Goal: Find specific page/section: Find specific page/section

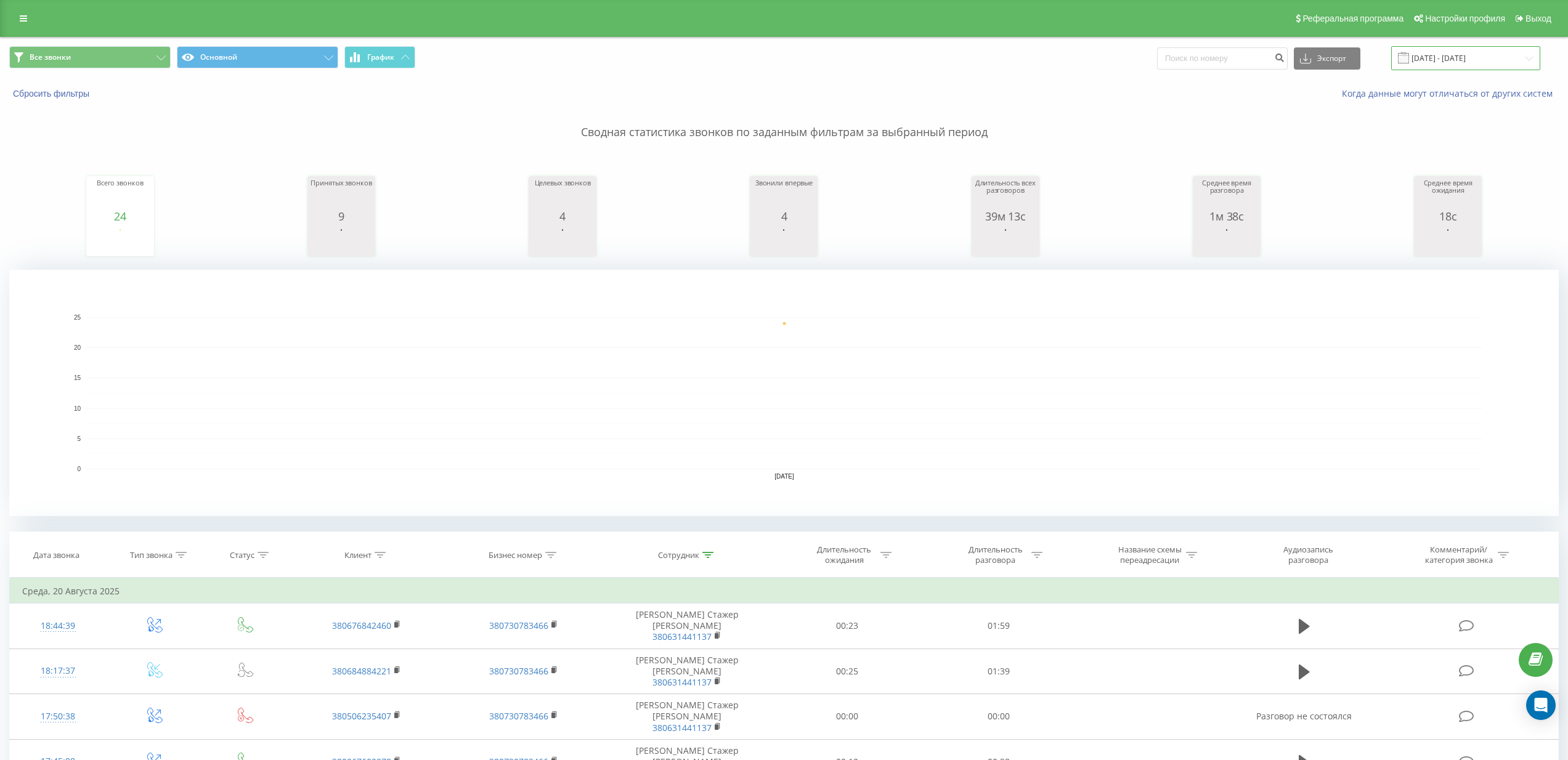
click at [1484, 68] on input "[DATE] - [DATE]" at bounding box center [1465, 58] width 149 height 24
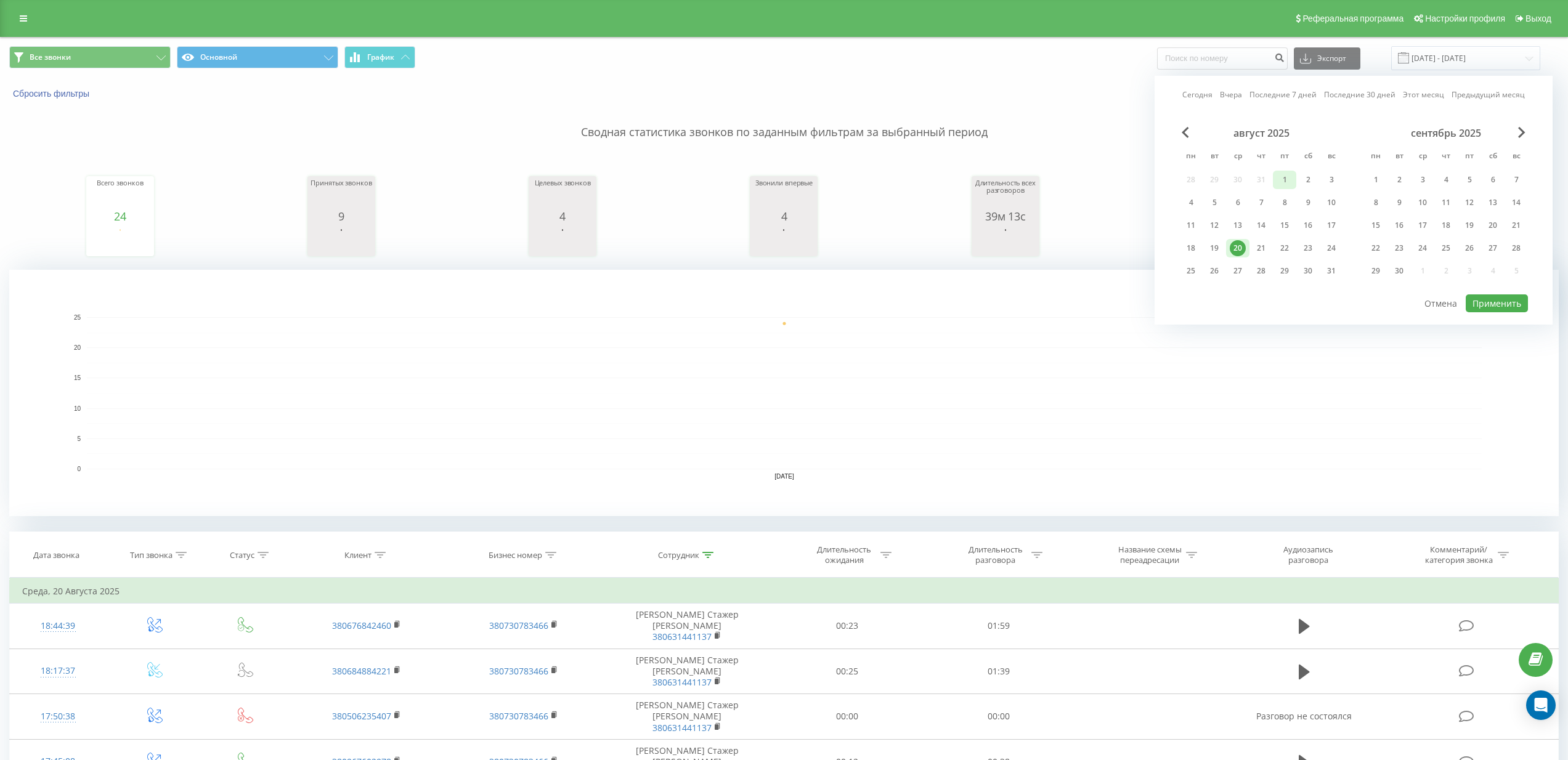
click at [1285, 179] on div "1" at bounding box center [1285, 180] width 16 height 16
drag, startPoint x: 1261, startPoint y: 247, endPoint x: 1354, endPoint y: 269, distance: 95.6
click at [1263, 247] on div "21" at bounding box center [1261, 248] width 16 height 16
click at [1480, 295] on button "Применить" at bounding box center [1497, 303] width 63 height 18
type input "[DATE] - [DATE]"
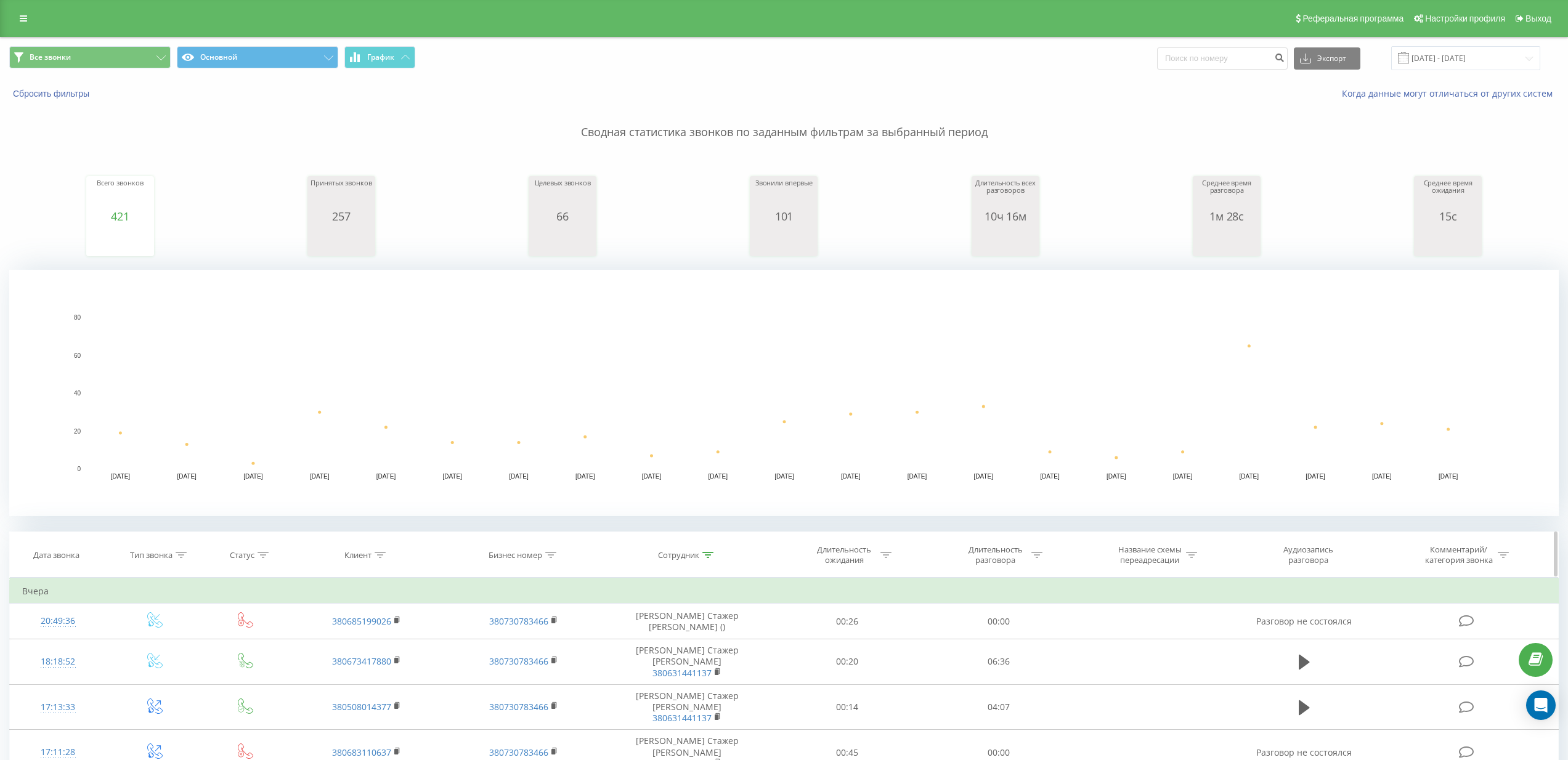
drag, startPoint x: 706, startPoint y: 553, endPoint x: 717, endPoint y: 539, distance: 17.8
click at [706, 553] on icon at bounding box center [707, 555] width 11 height 6
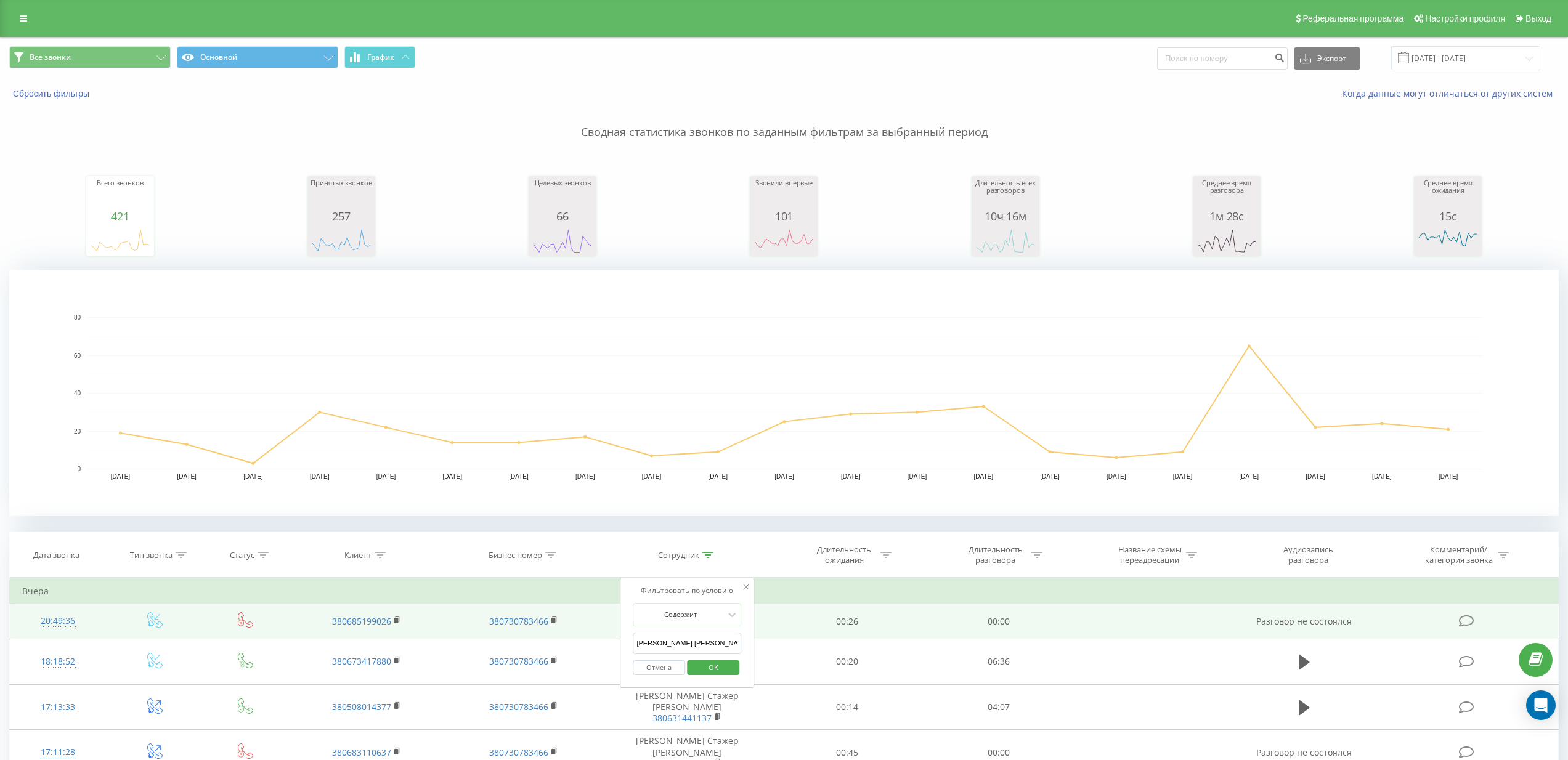
drag, startPoint x: 705, startPoint y: 643, endPoint x: 577, endPoint y: 637, distance: 128.1
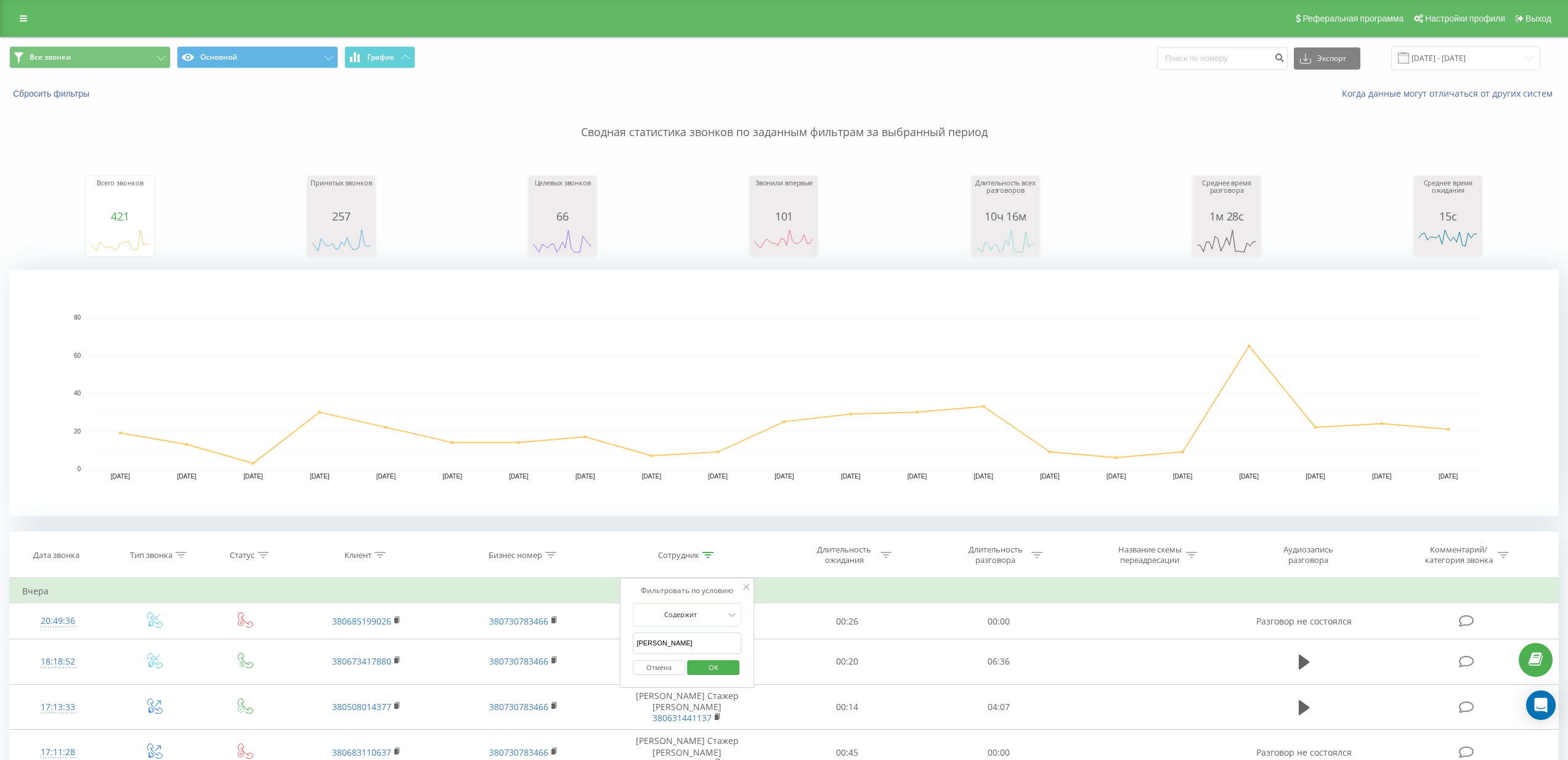
click at [698, 671] on span "OK" at bounding box center [713, 667] width 35 height 19
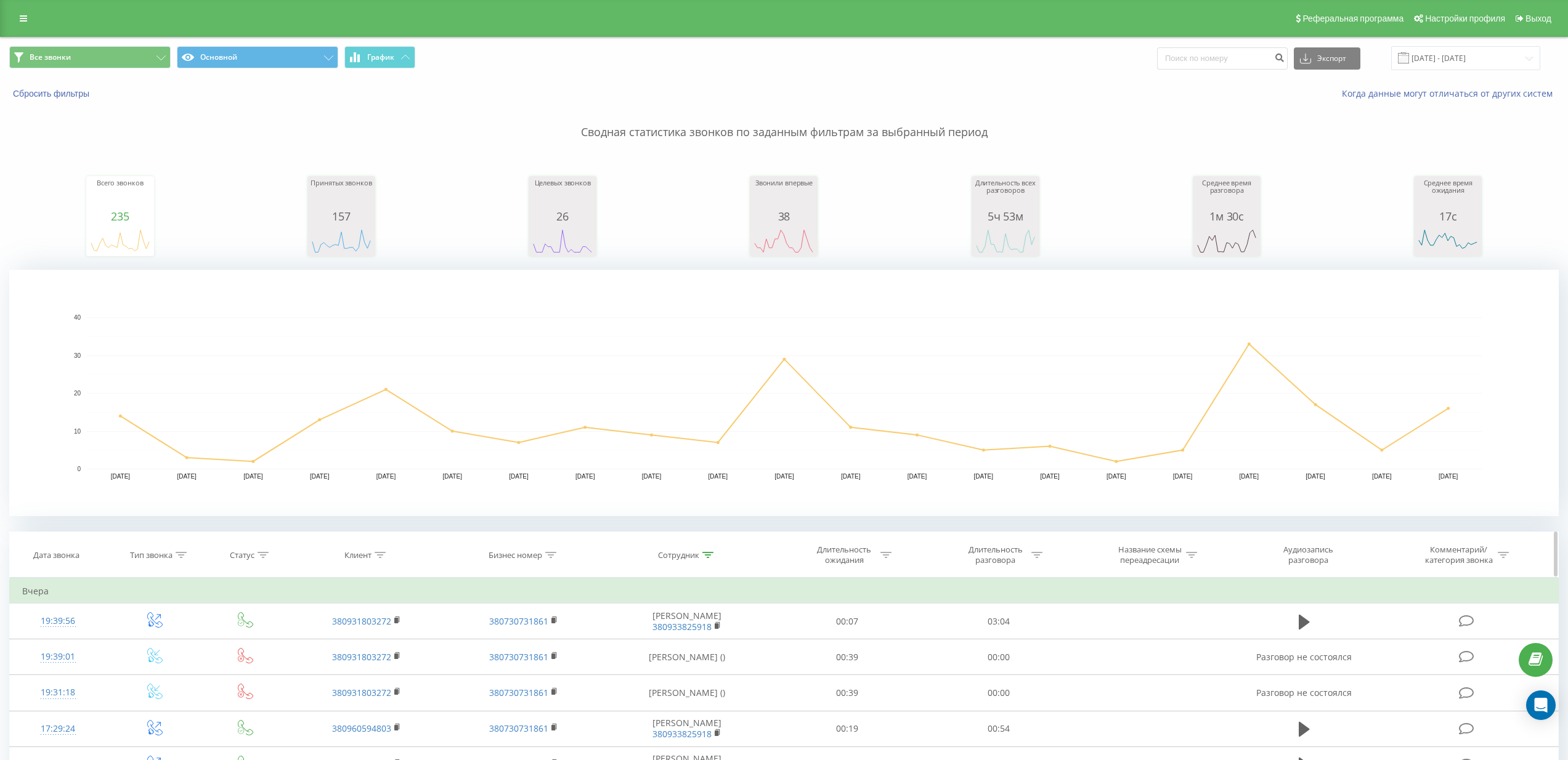
drag, startPoint x: 708, startPoint y: 564, endPoint x: 708, endPoint y: 556, distance: 8.0
click at [708, 564] on th "Сотрудник" at bounding box center [687, 555] width 169 height 46
click at [708, 556] on icon at bounding box center [707, 555] width 11 height 6
drag, startPoint x: 702, startPoint y: 644, endPoint x: 624, endPoint y: 644, distance: 78.0
click at [624, 644] on div "Фильтровать по условию Содержит [PERSON_NAME] Отмена OK" at bounding box center [687, 633] width 134 height 111
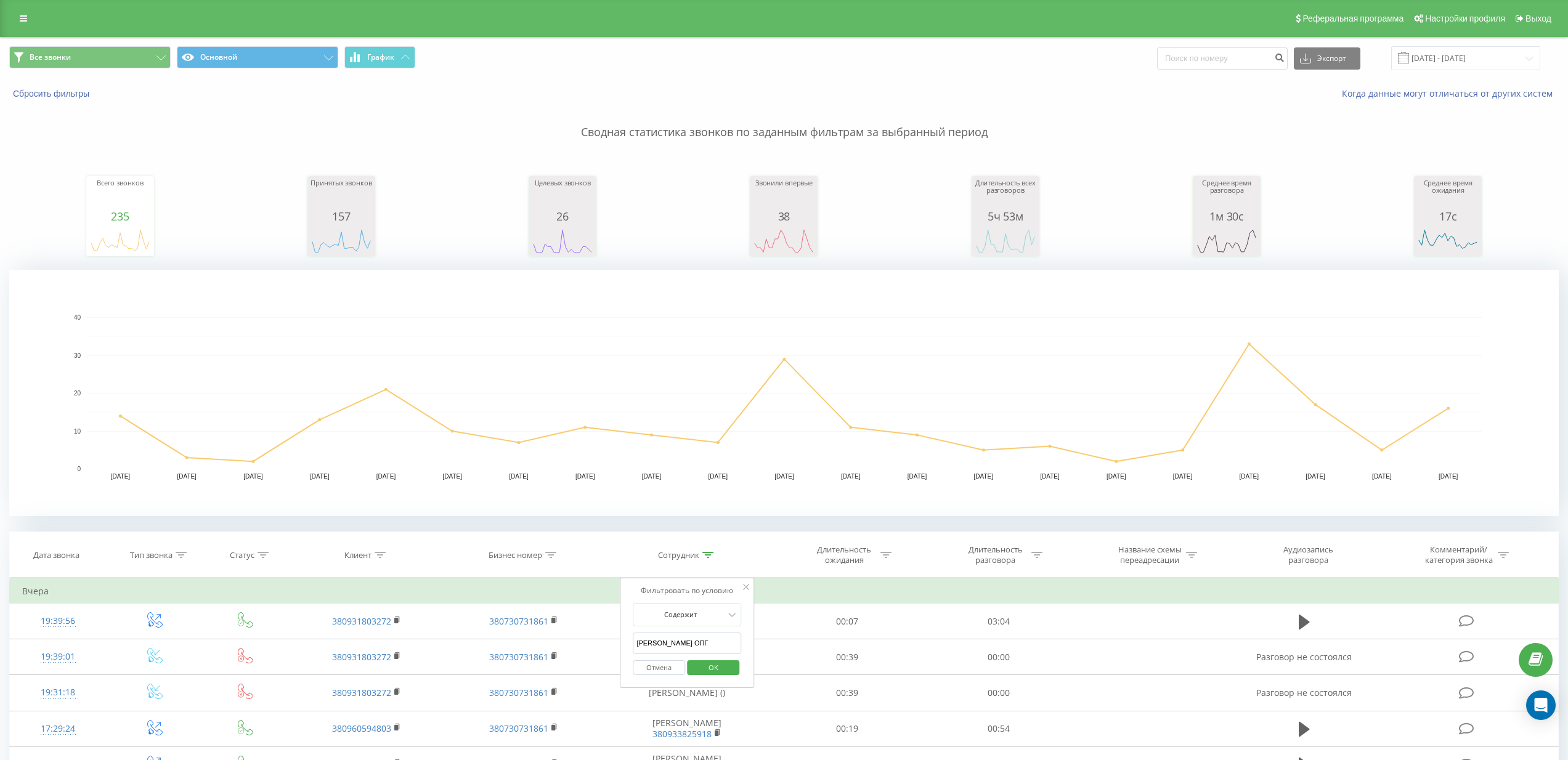
click at [710, 661] on span "OK" at bounding box center [713, 667] width 35 height 19
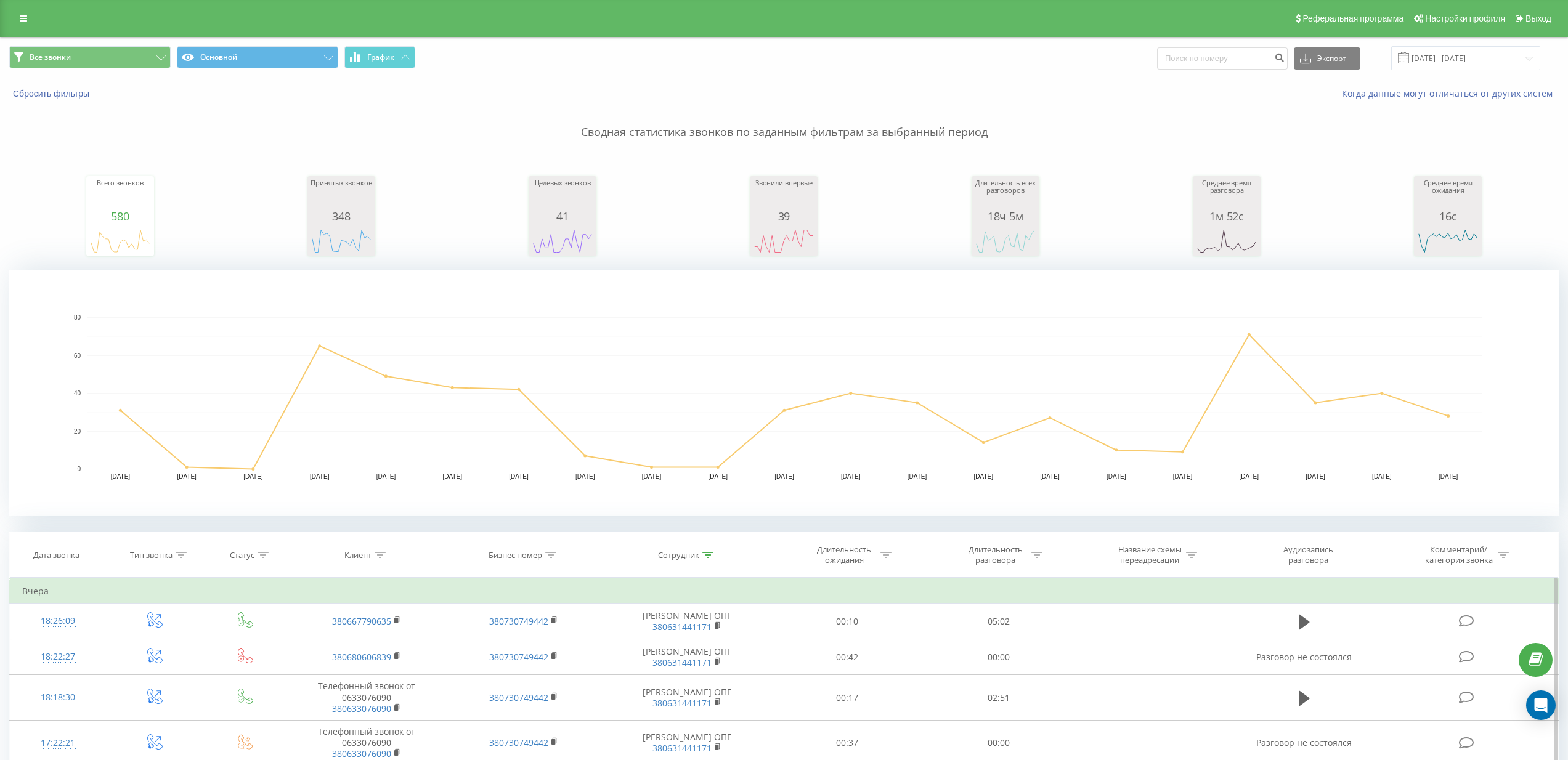
drag, startPoint x: 707, startPoint y: 558, endPoint x: 707, endPoint y: 581, distance: 23.0
click at [708, 558] on div at bounding box center [707, 555] width 11 height 10
drag, startPoint x: 713, startPoint y: 637, endPoint x: 722, endPoint y: 648, distance: 14.2
click at [722, 648] on input "[PERSON_NAME] ОПГ" at bounding box center [687, 643] width 108 height 21
click at [717, 664] on span "OK" at bounding box center [713, 667] width 35 height 19
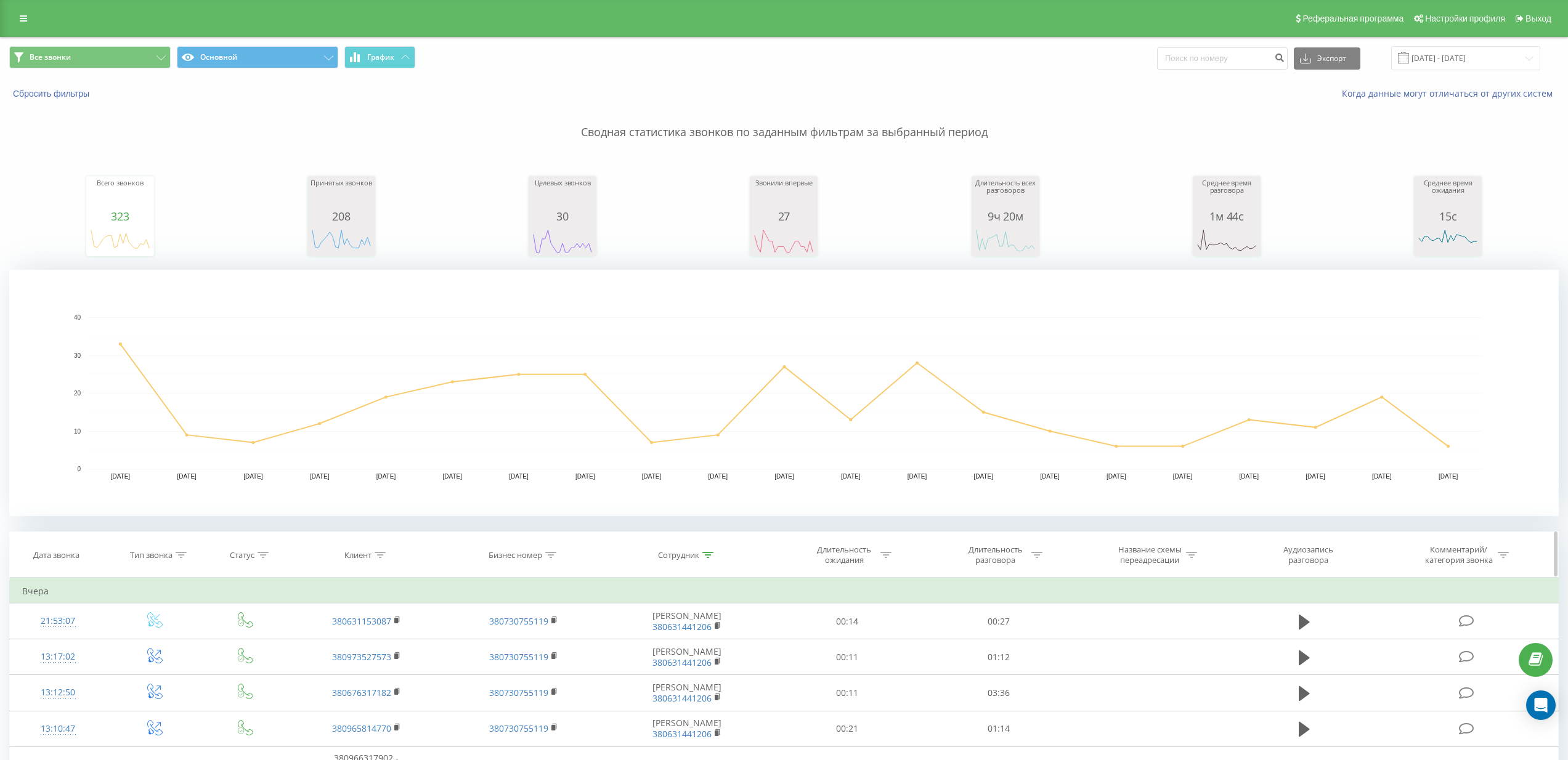
click at [710, 561] on th "Сотрудник" at bounding box center [687, 555] width 169 height 46
click at [708, 558] on div at bounding box center [707, 555] width 11 height 10
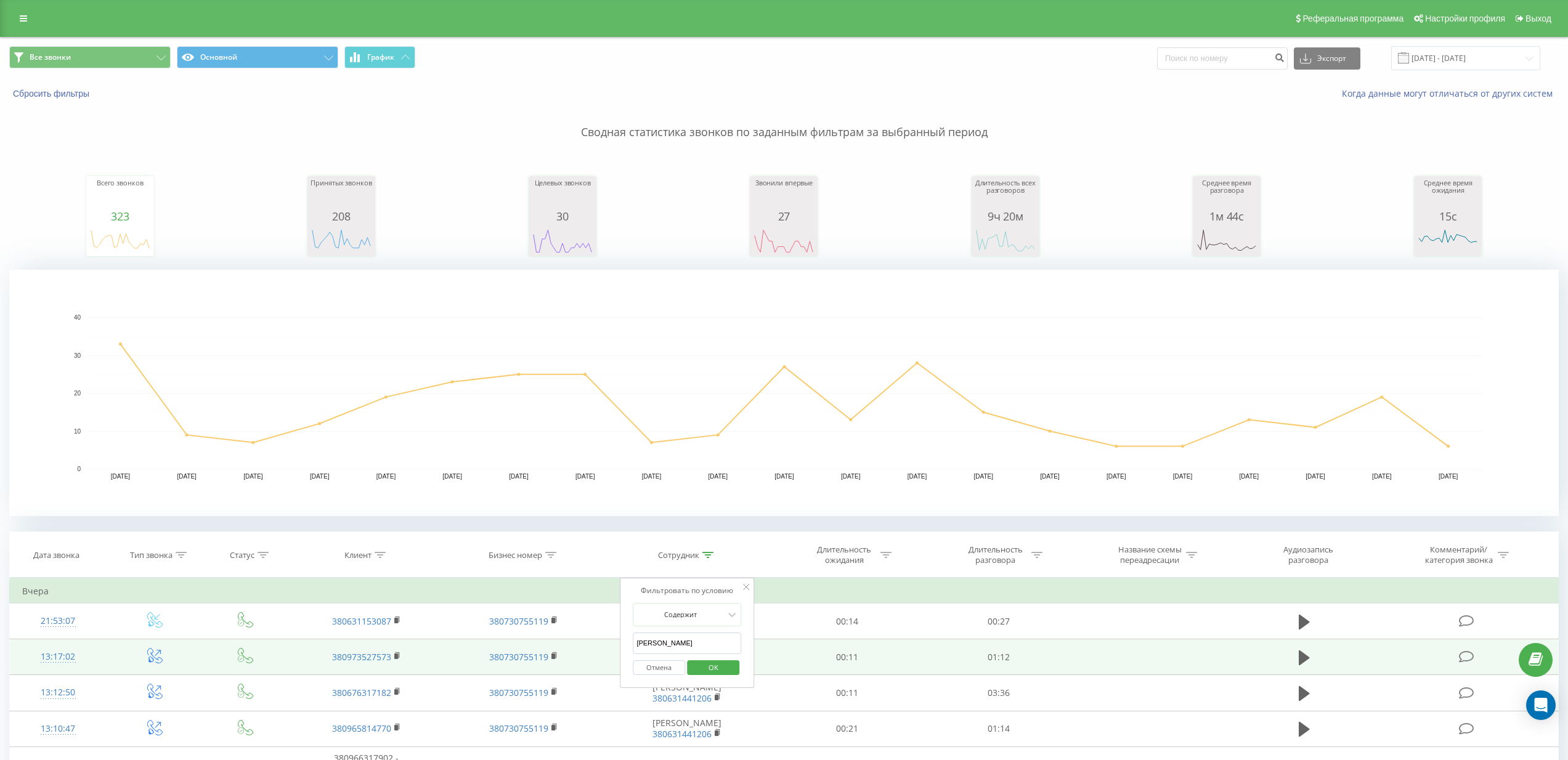
drag, startPoint x: 702, startPoint y: 643, endPoint x: 611, endPoint y: 640, distance: 91.0
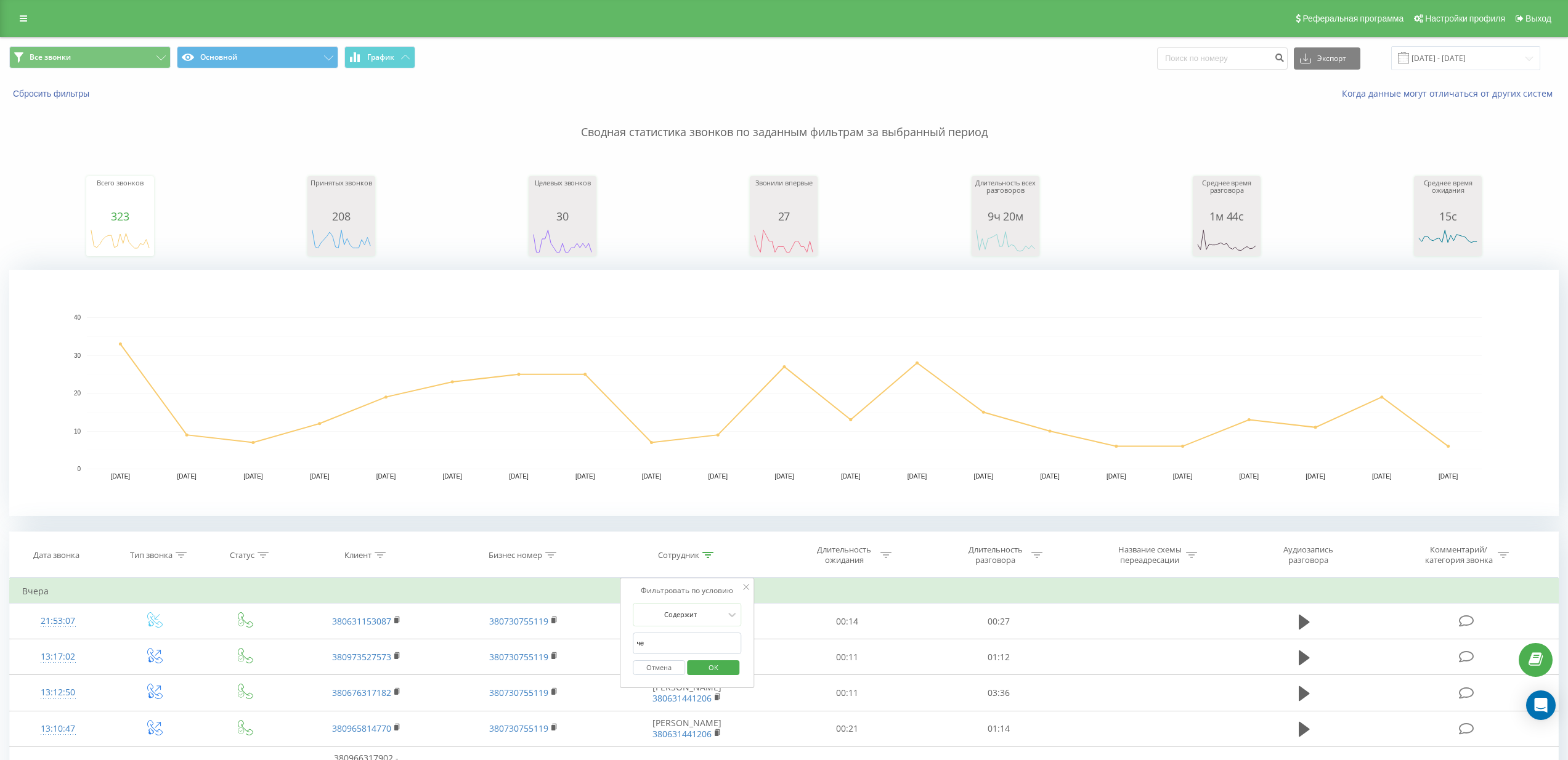
type input "ч"
click at [729, 670] on span "OK" at bounding box center [713, 667] width 35 height 19
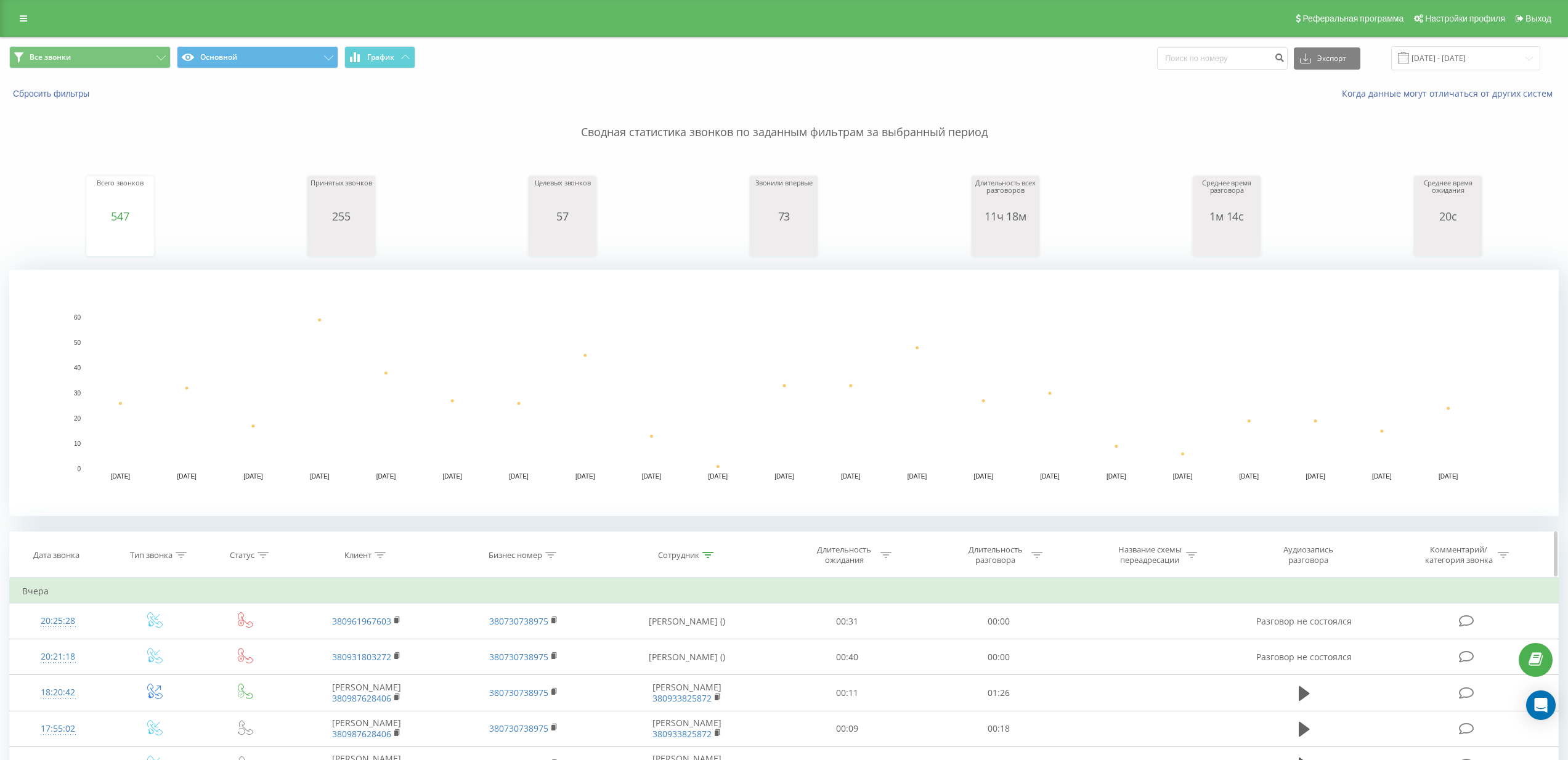
click at [706, 567] on th "Сотрудник" at bounding box center [687, 555] width 169 height 46
click at [706, 564] on th "Сотрудник" at bounding box center [687, 555] width 169 height 46
click at [709, 557] on icon at bounding box center [707, 555] width 11 height 6
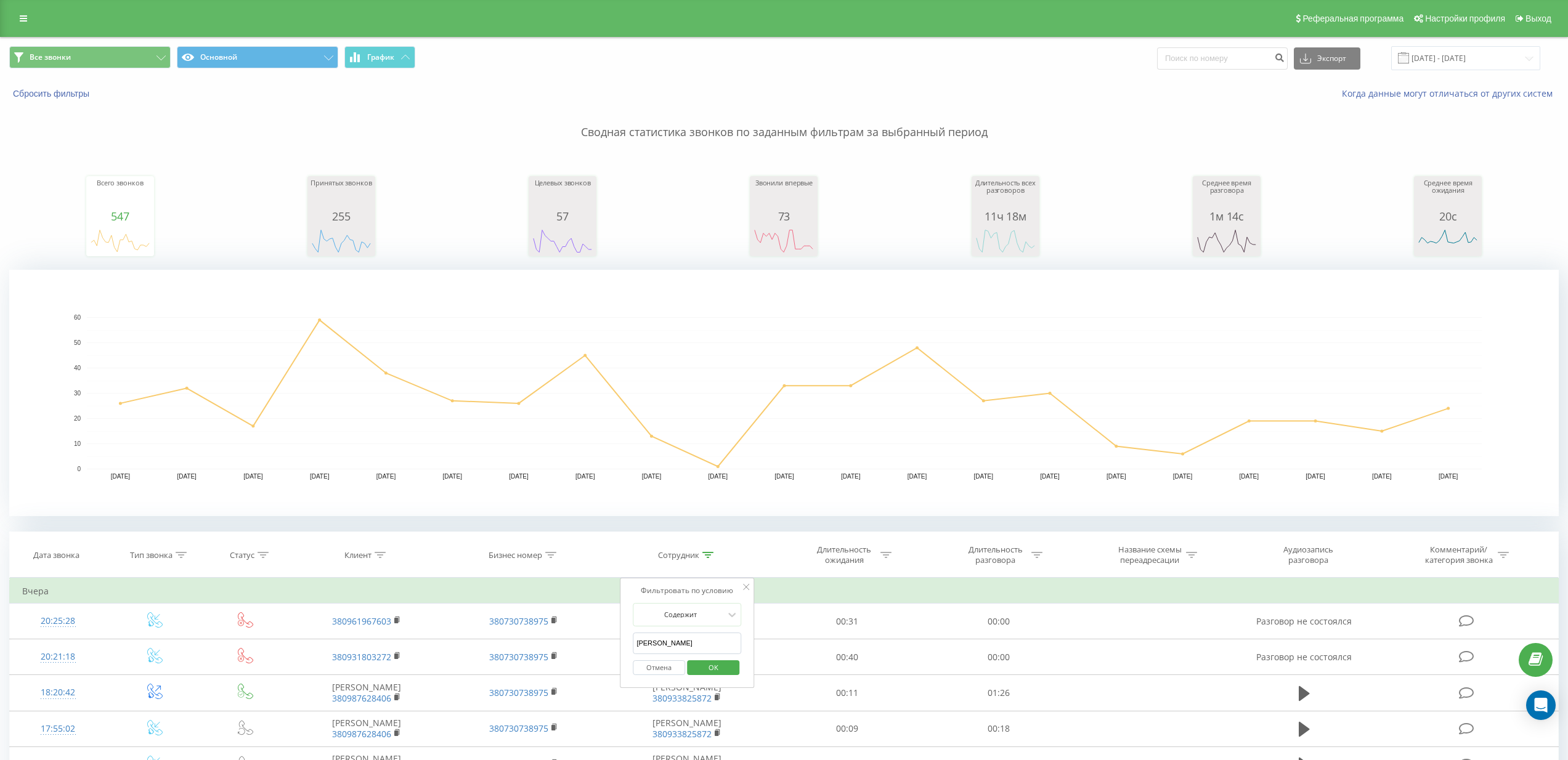
drag, startPoint x: 717, startPoint y: 642, endPoint x: 622, endPoint y: 641, distance: 95.0
click at [622, 641] on div "Фильтровать по условию Содержит [PERSON_NAME] Отмена OK" at bounding box center [687, 633] width 134 height 111
click at [703, 665] on span "OK" at bounding box center [713, 667] width 35 height 19
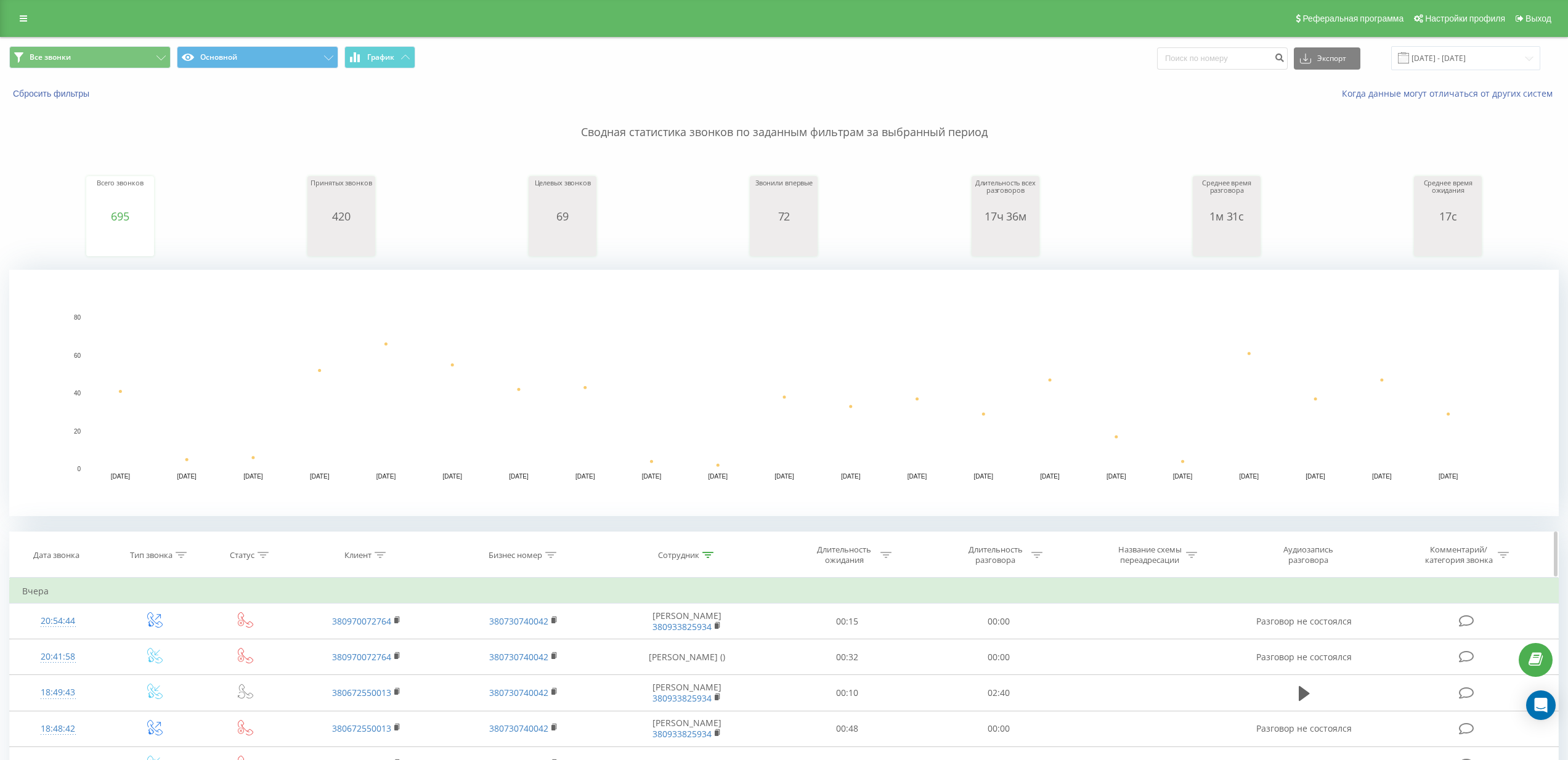
click at [703, 555] on icon at bounding box center [707, 555] width 11 height 6
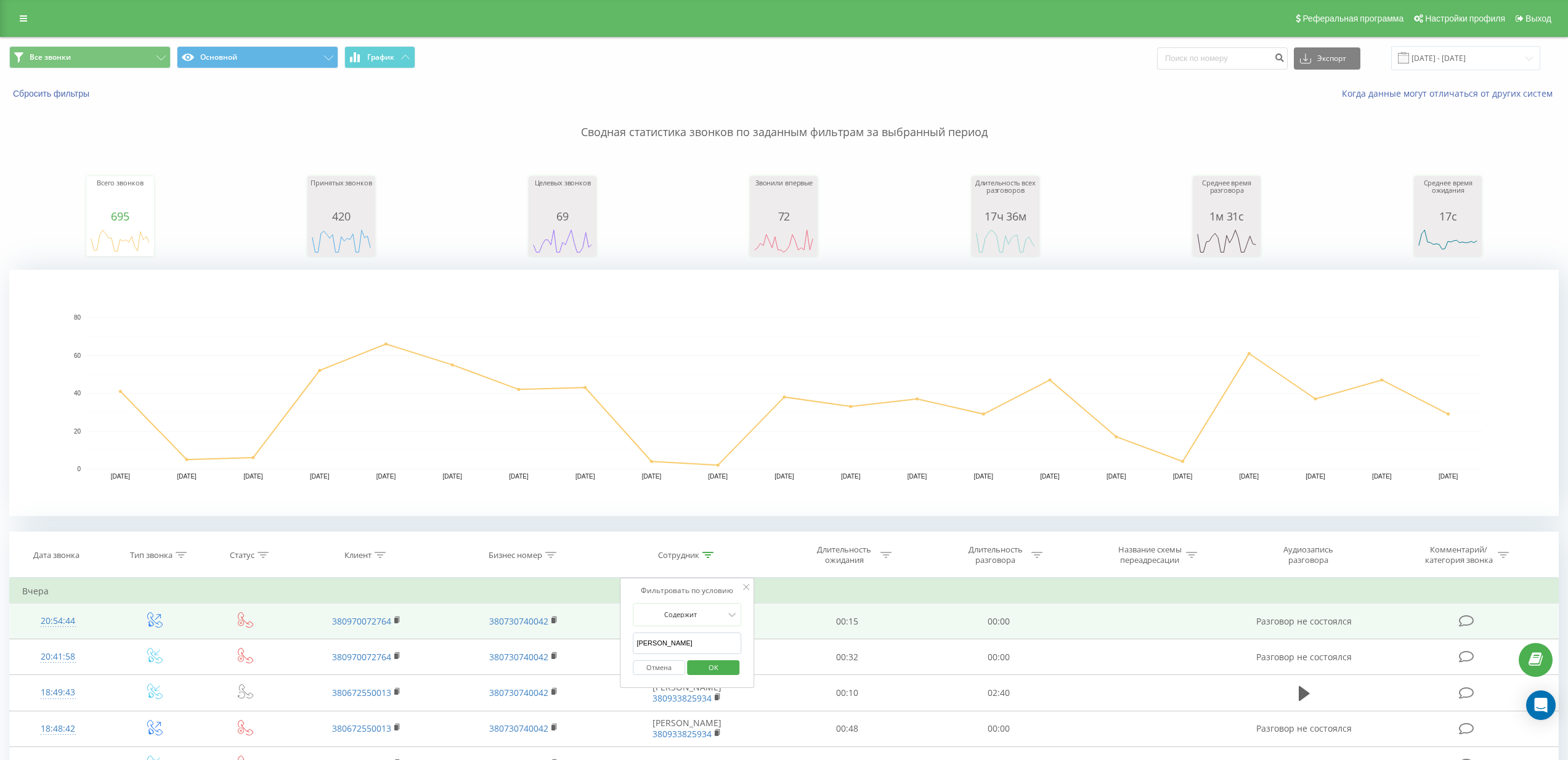
drag, startPoint x: 700, startPoint y: 646, endPoint x: 613, endPoint y: 631, distance: 88.3
click at [613, 631] on table "Фильтровать по условию Равно Введите значение Отмена OK Фильтровать по условию …" at bounding box center [784, 770] width 1549 height 384
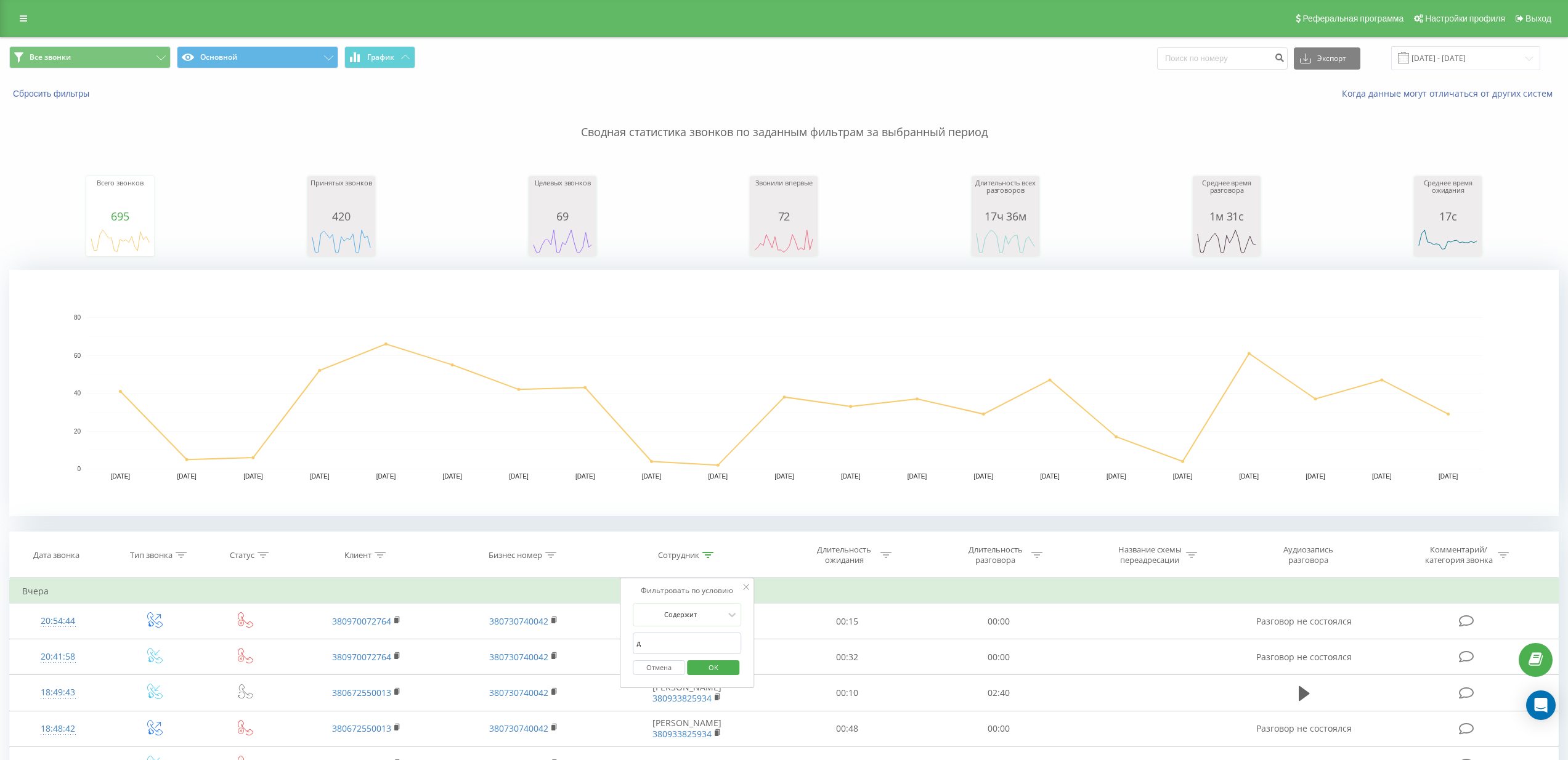
type input "[PERSON_NAME] [PERSON_NAME]"
click at [735, 673] on button "OK" at bounding box center [712, 667] width 52 height 15
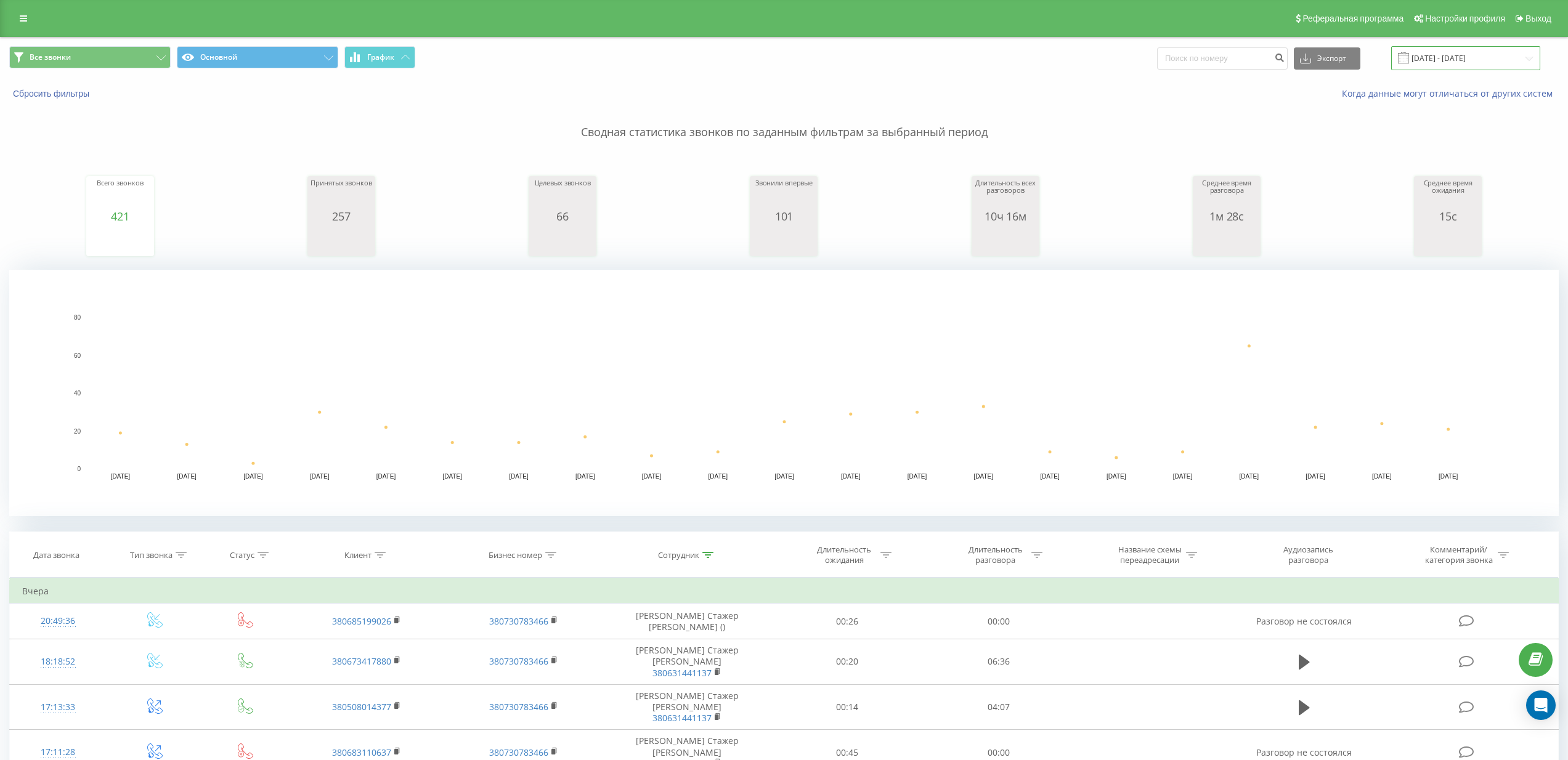
click at [1429, 63] on input "[DATE] - [DATE]" at bounding box center [1465, 58] width 149 height 24
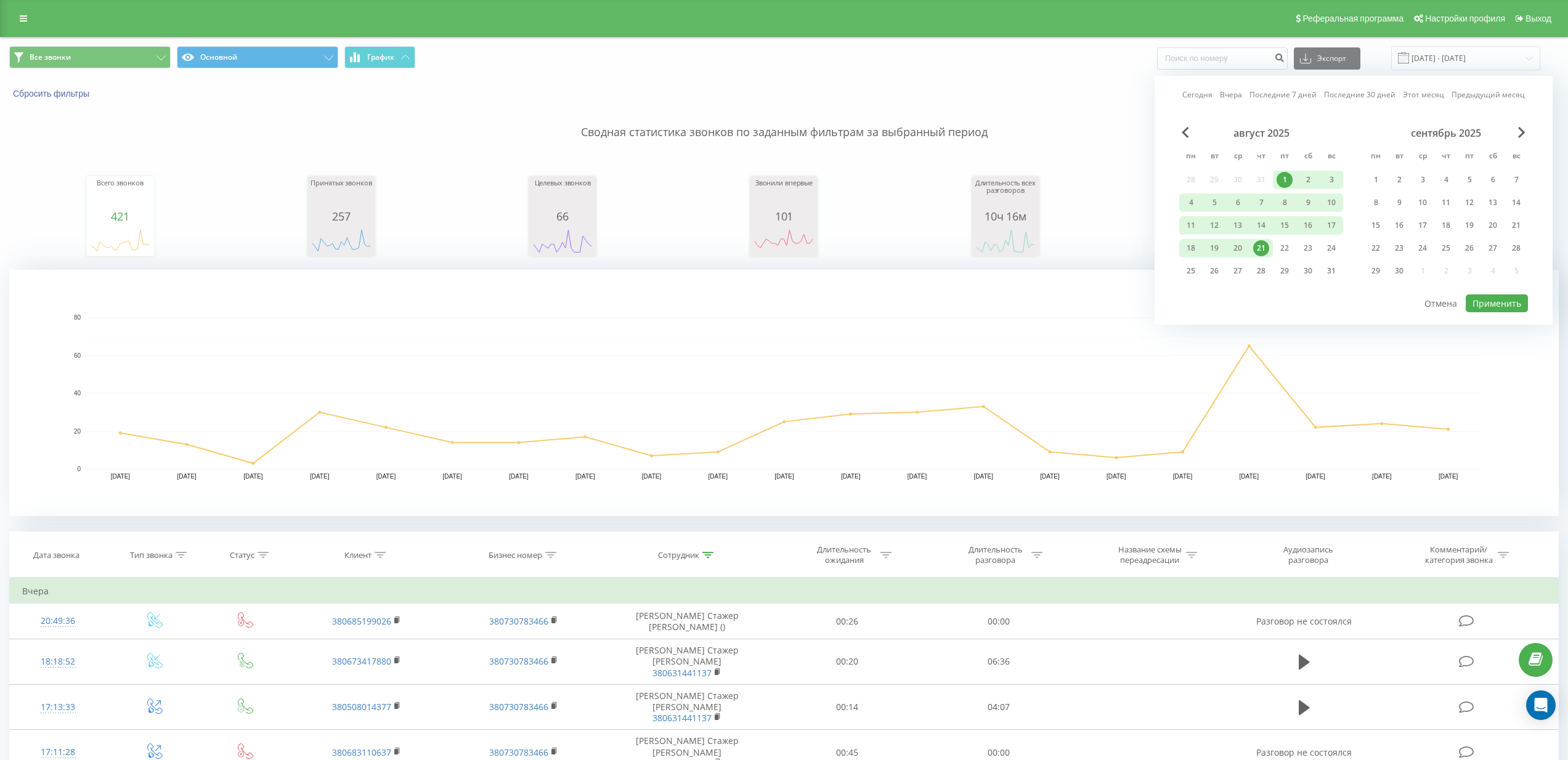
drag, startPoint x: 1262, startPoint y: 242, endPoint x: 1383, endPoint y: 284, distance: 128.1
click at [1262, 243] on div "21" at bounding box center [1261, 248] width 16 height 16
click at [1493, 308] on button "Применить" at bounding box center [1497, 303] width 63 height 18
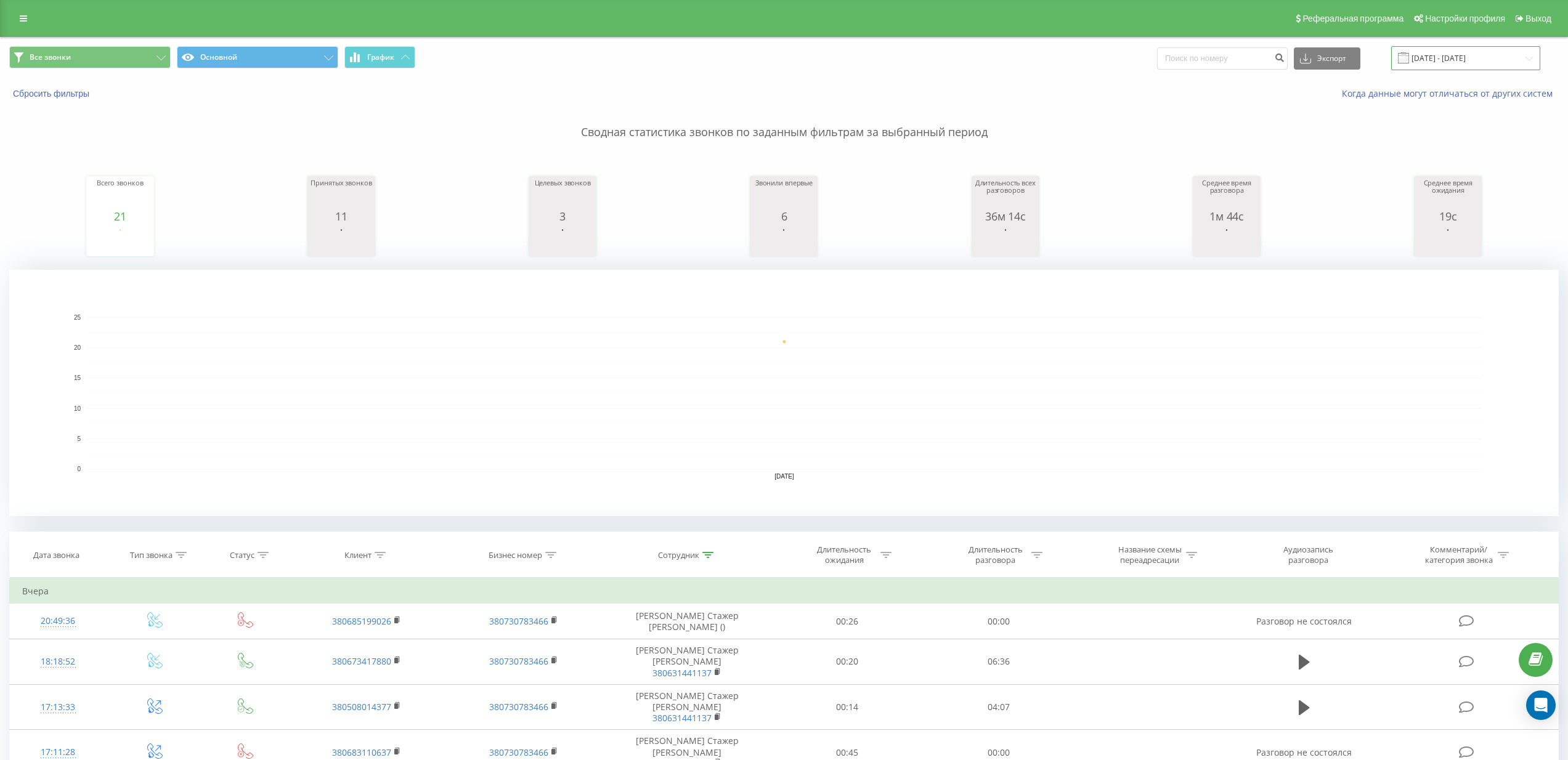
drag, startPoint x: 1466, startPoint y: 54, endPoint x: 1450, endPoint y: 68, distance: 21.3
click at [1466, 54] on input "[DATE] - [DATE]" at bounding box center [1465, 58] width 149 height 24
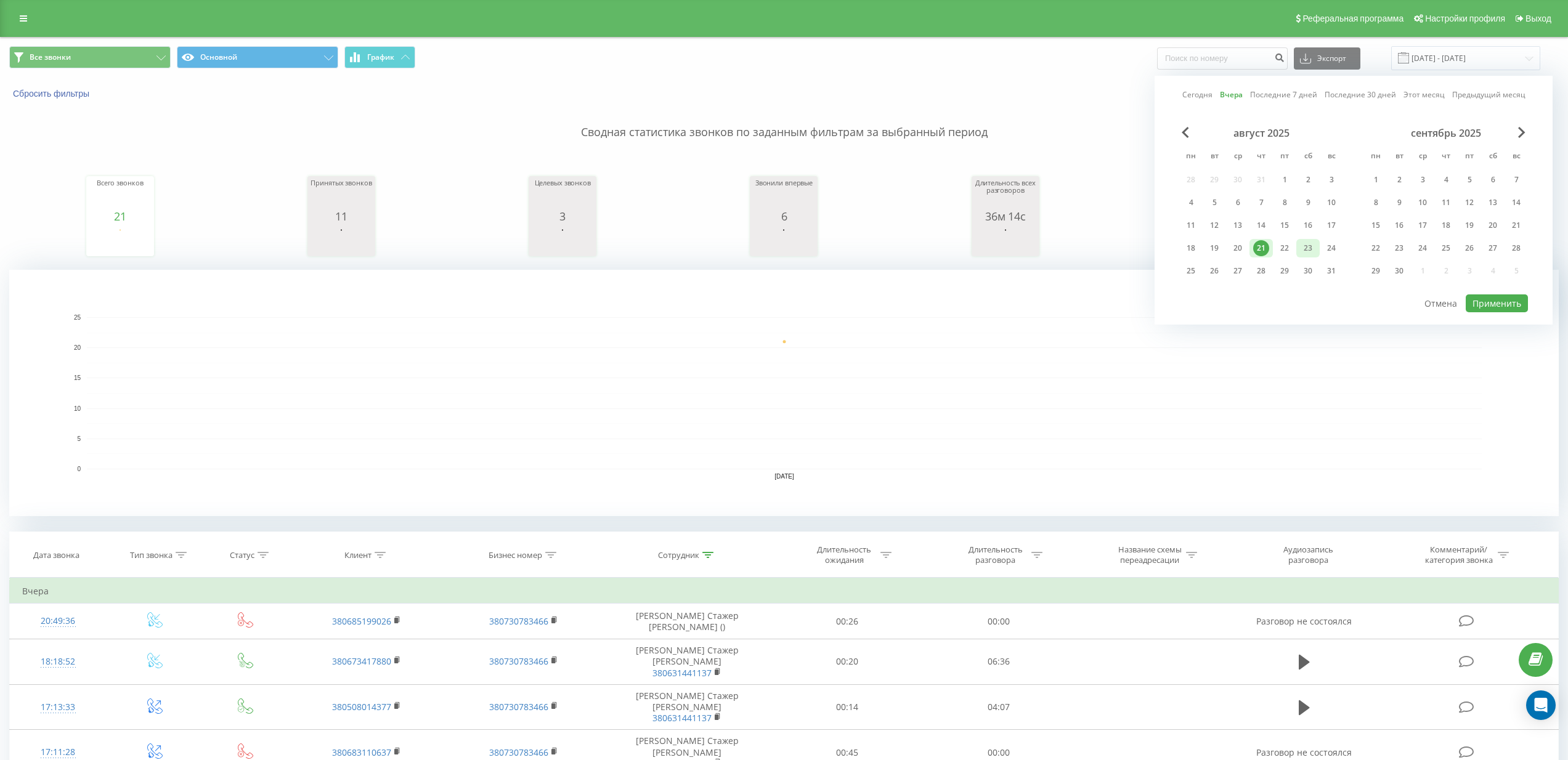
drag, startPoint x: 1291, startPoint y: 242, endPoint x: 1306, endPoint y: 248, distance: 16.2
click at [1291, 242] on div "22" at bounding box center [1285, 248] width 16 height 16
click at [1505, 298] on button "Применить" at bounding box center [1497, 303] width 63 height 18
type input "[DATE] - [DATE]"
